Goal: Task Accomplishment & Management: Use online tool/utility

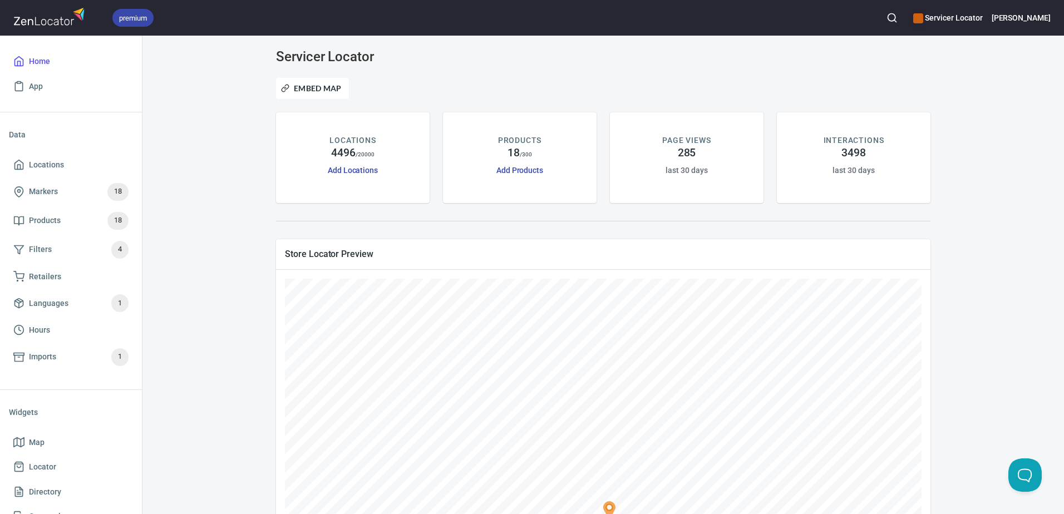
scroll to position [237, 0]
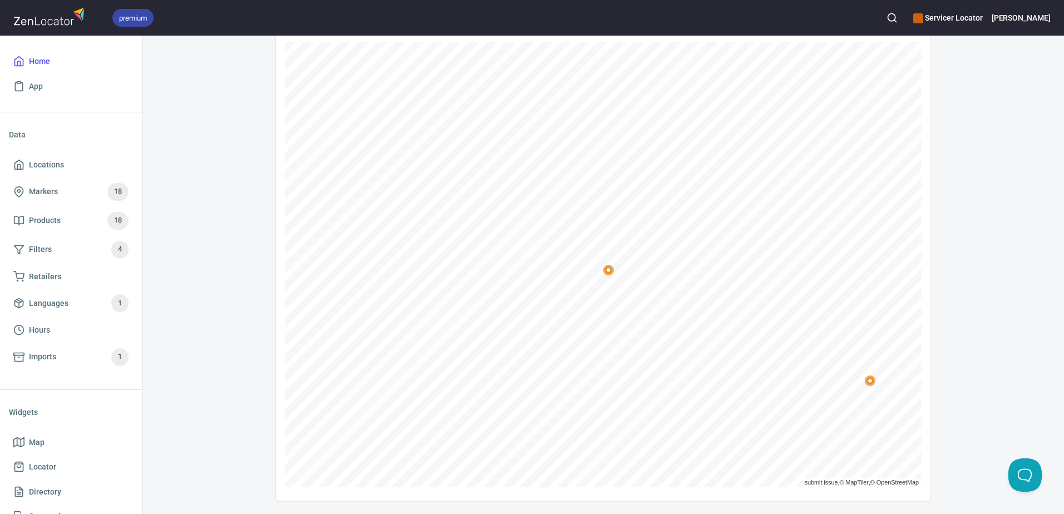
click at [897, 13] on icon "button" at bounding box center [891, 17] width 11 height 11
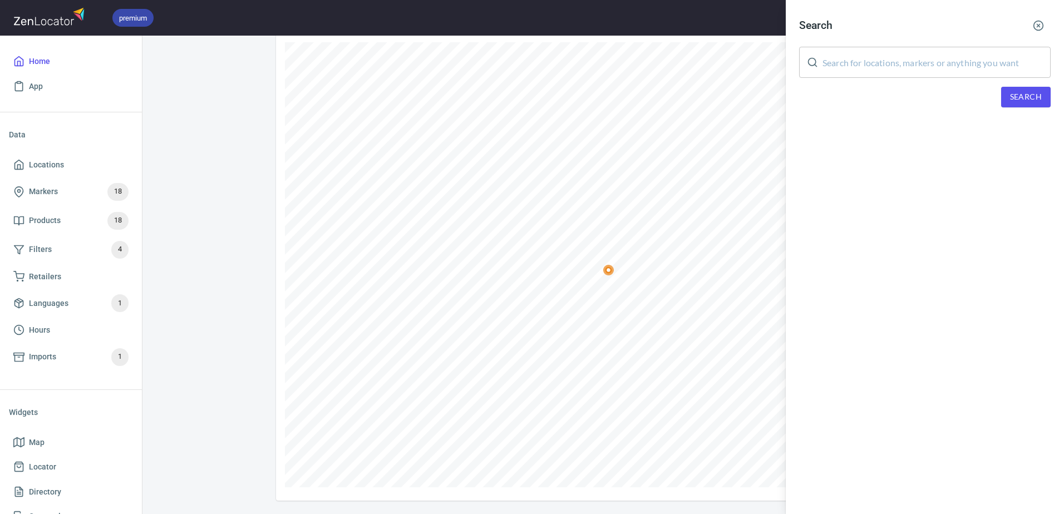
click at [894, 64] on input "text" at bounding box center [936, 62] width 228 height 31
paste input "[PERSON_NAME] Appliance Center"
type input "[PERSON_NAME] Appliance Center"
click at [1021, 102] on span "Search" at bounding box center [1026, 97] width 32 height 14
click at [889, 154] on div "[PERSON_NAME][GEOGRAPHIC_DATA], [STREET_ADDRESS]" at bounding box center [924, 153] width 251 height 11
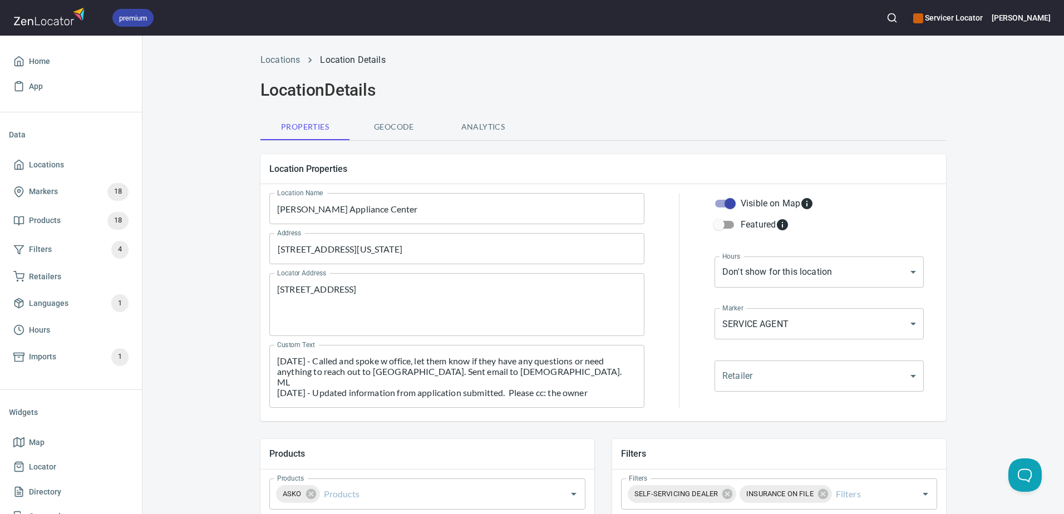
click at [271, 364] on div "[DATE] - Called and spoke w office, let them know if they have any questions or…" at bounding box center [456, 376] width 375 height 63
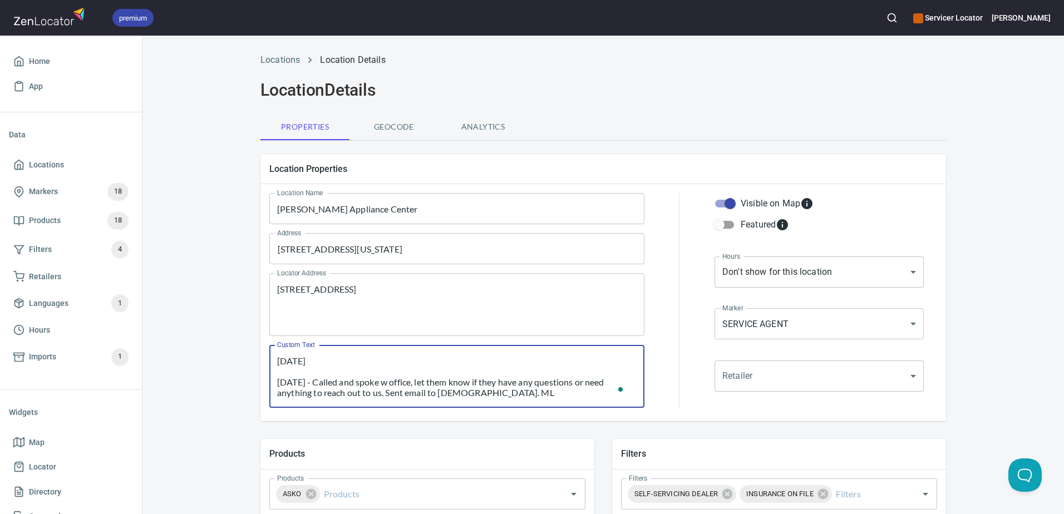
click at [362, 352] on div "[DATE] [DATE] - Called and spoke w office, let them know if they have any quest…" at bounding box center [456, 376] width 375 height 63
click at [357, 364] on textarea "[DATE] [DATE] - Called and spoke w office, let them know if they have any quest…" at bounding box center [456, 376] width 359 height 42
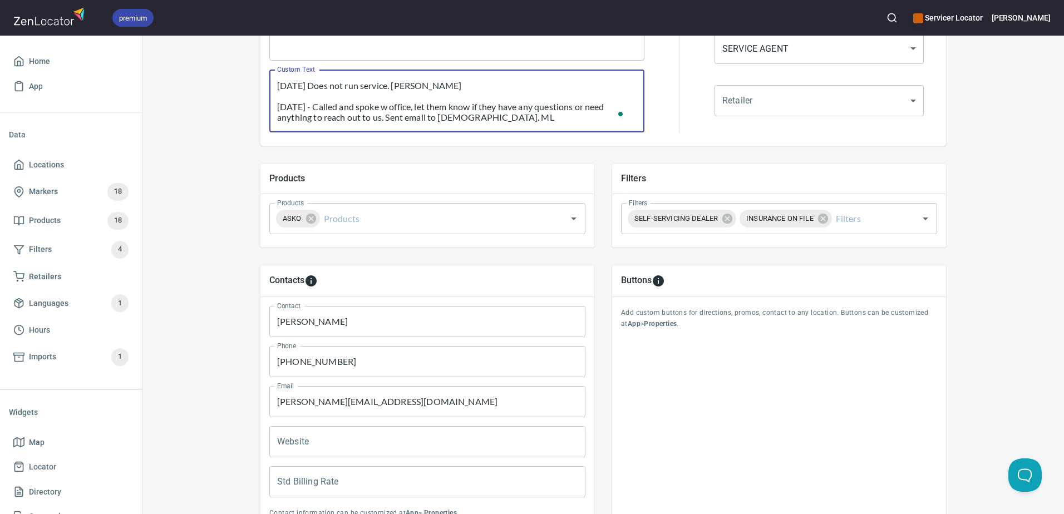
scroll to position [373, 0]
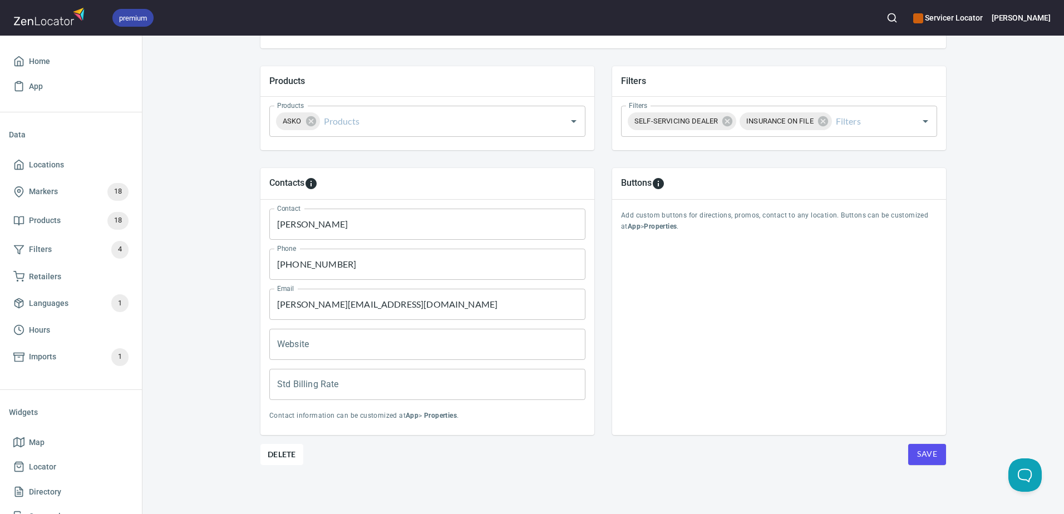
type textarea "[DATE] Does not run service. [PERSON_NAME] [DATE] - Called and spoke w office, …"
click at [934, 456] on button "Save" at bounding box center [927, 454] width 38 height 21
drag, startPoint x: 66, startPoint y: 66, endPoint x: 0, endPoint y: 93, distance: 71.3
click at [66, 66] on span "Home" at bounding box center [70, 62] width 115 height 14
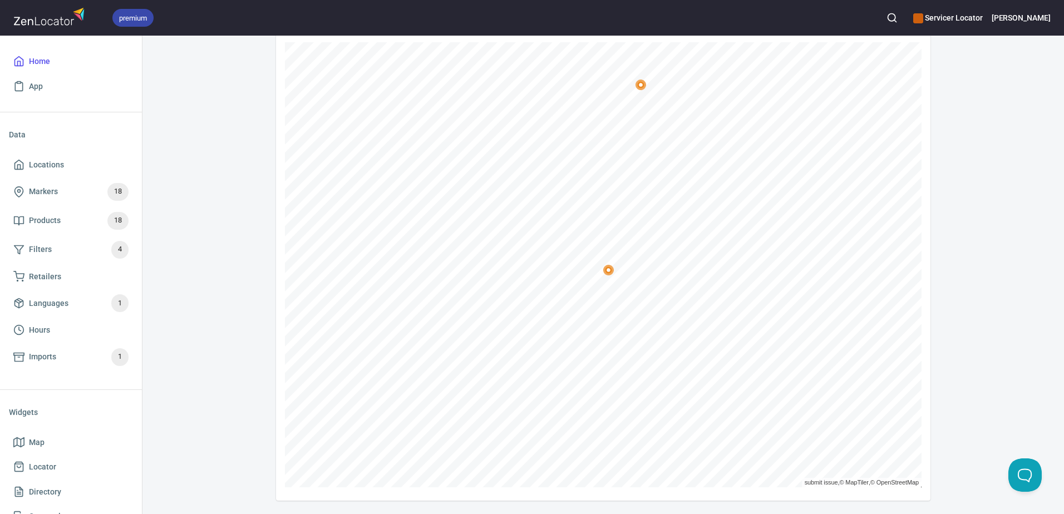
scroll to position [237, 0]
